Goal: Obtain resource: Obtain resource

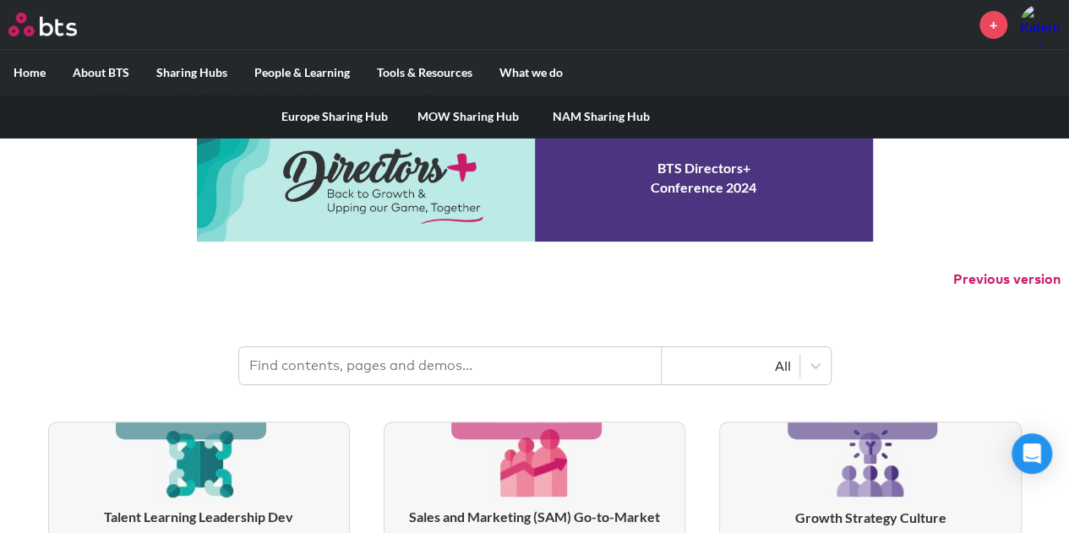
click at [490, 109] on link "MOW Sharing Hub" at bounding box center [467, 117] width 133 height 44
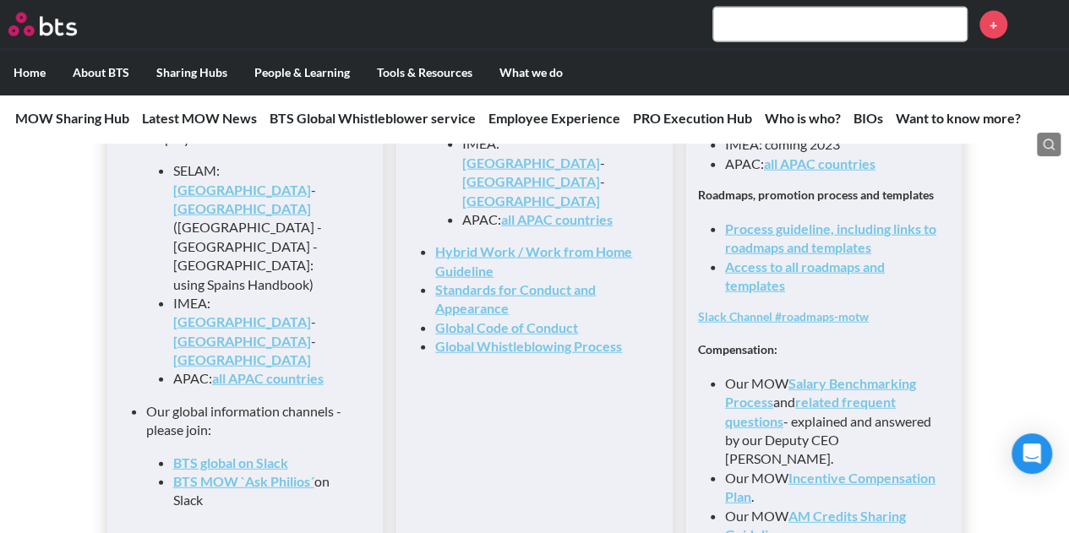
scroll to position [1880, 0]
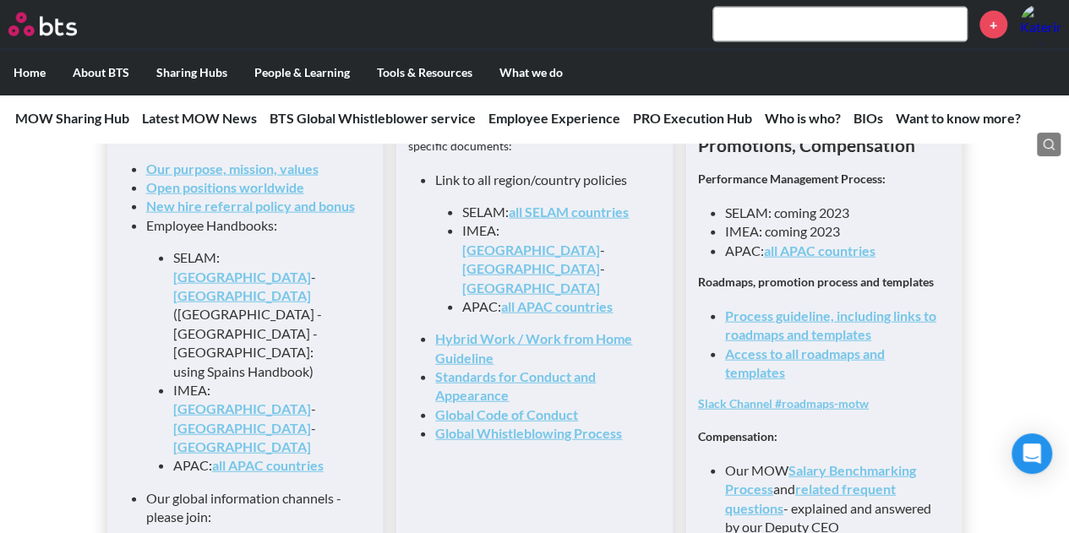
click at [786, 363] on link "Access to all roadmaps and templates" at bounding box center [805, 363] width 160 height 35
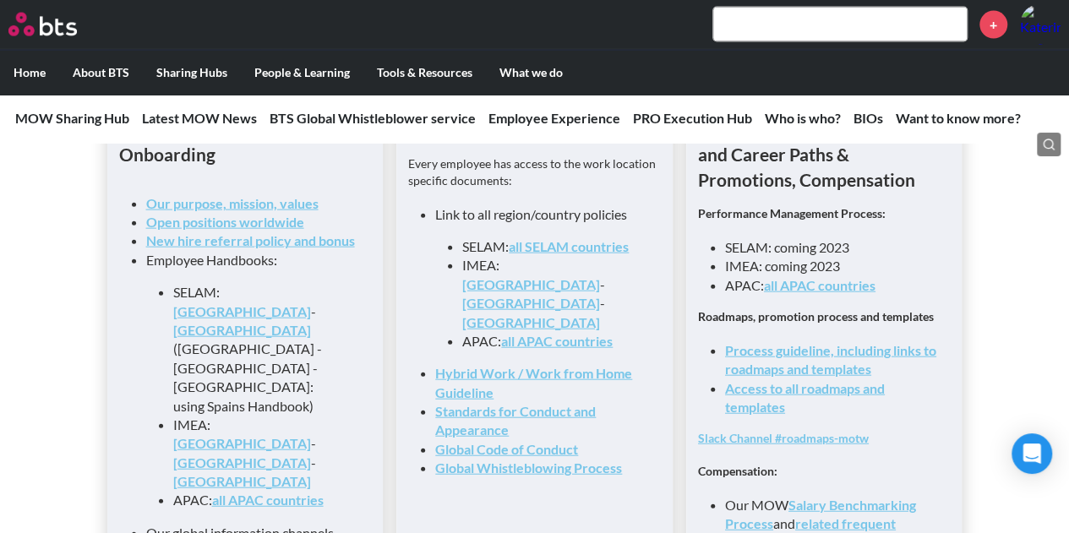
scroll to position [1843, 0]
click at [748, 419] on li "Access to all roadmaps and templates" at bounding box center [831, 400] width 212 height 38
click at [755, 412] on link "Access to all roadmaps and templates" at bounding box center [805, 399] width 160 height 35
